Goal: Entertainment & Leisure: Consume media (video, audio)

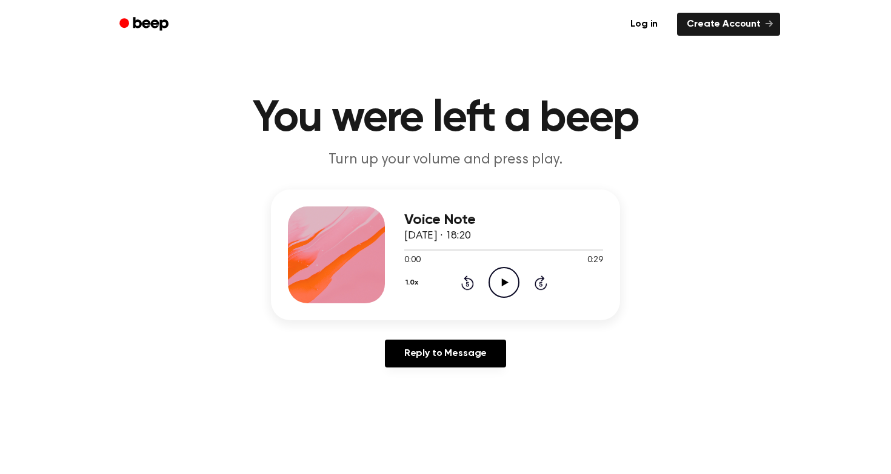
click at [505, 285] on icon "Play Audio" at bounding box center [503, 282] width 31 height 31
click at [506, 280] on icon "Play Audio" at bounding box center [503, 282] width 31 height 31
click at [496, 274] on icon "Play Audio" at bounding box center [503, 282] width 31 height 31
click at [516, 283] on icon "Play Audio" at bounding box center [503, 282] width 31 height 31
click at [520, 251] on div at bounding box center [503, 250] width 199 height 10
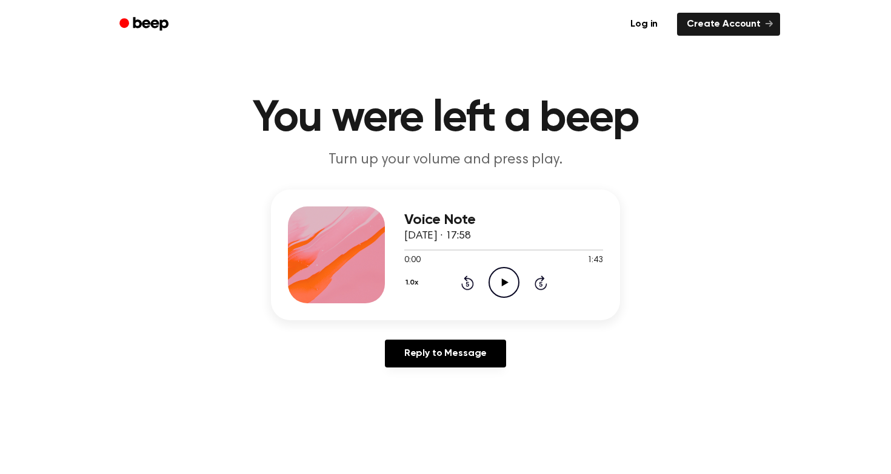
click at [503, 287] on icon "Play Audio" at bounding box center [503, 282] width 31 height 31
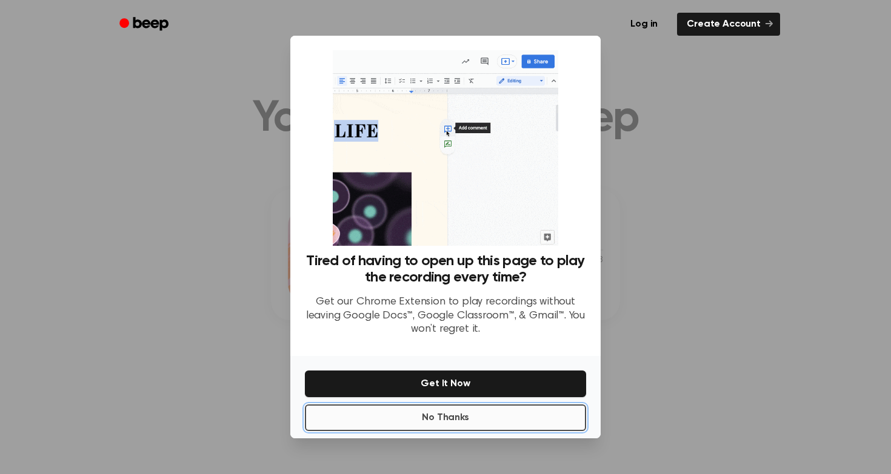
click at [465, 417] on button "No Thanks" at bounding box center [445, 418] width 281 height 27
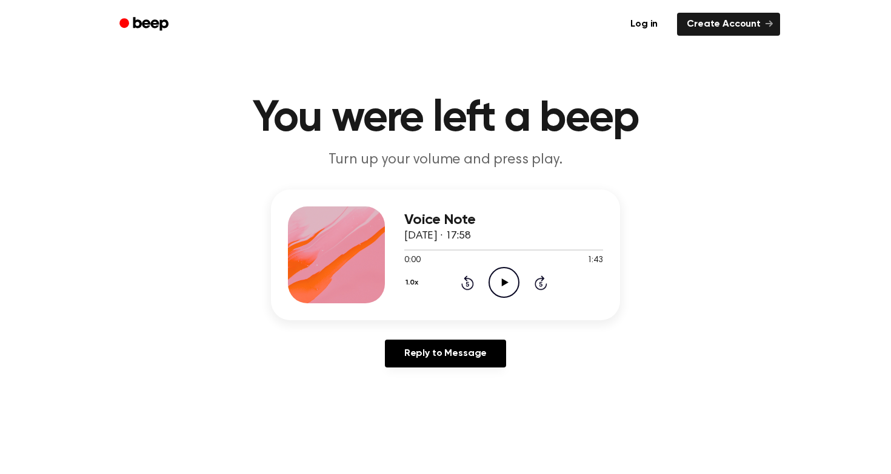
click at [508, 277] on icon "Play Audio" at bounding box center [503, 282] width 31 height 31
click at [504, 284] on icon at bounding box center [504, 283] width 7 height 8
